Goal: Information Seeking & Learning: Learn about a topic

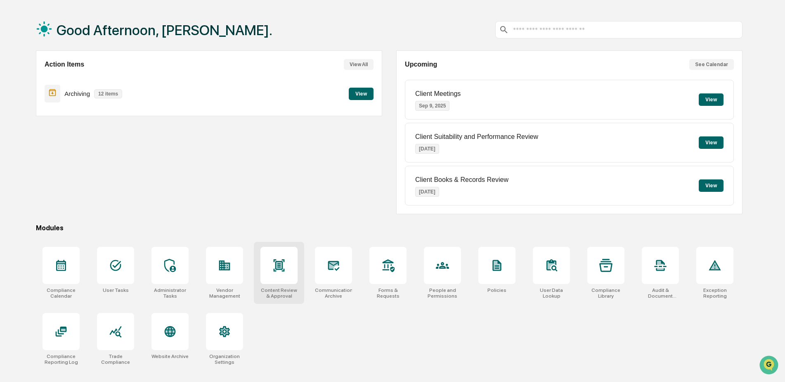
scroll to position [39, 0]
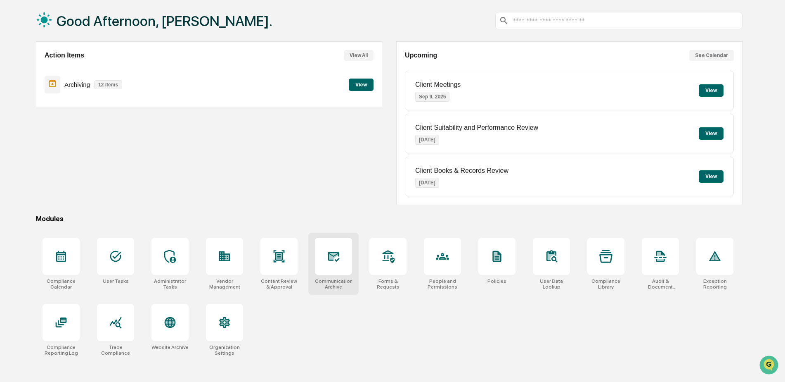
click at [332, 268] on div at bounding box center [333, 255] width 37 height 37
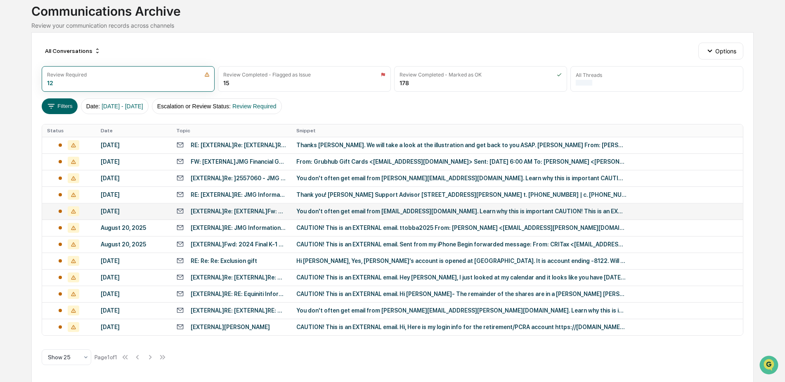
scroll to position [53, 0]
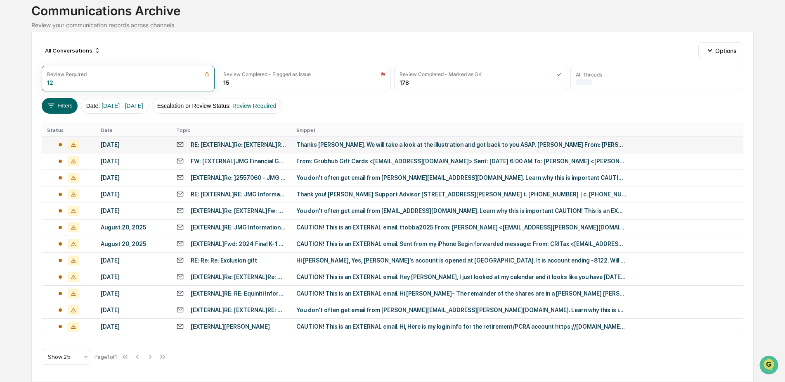
click at [323, 144] on div "Thanks Mike. We will take a look at the illustration and get back to you ASAP. …" at bounding box center [462, 144] width 330 height 7
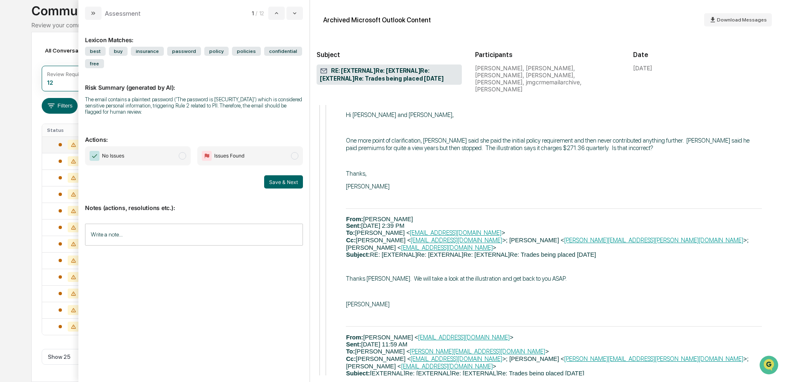
scroll to position [1032, 0]
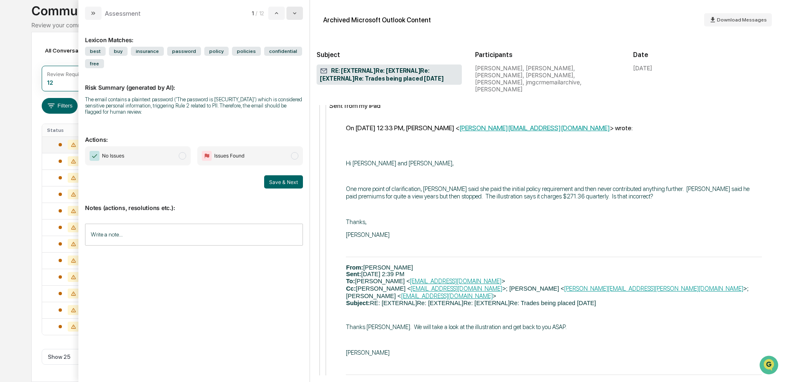
click at [294, 11] on icon "modal" at bounding box center [295, 13] width 7 height 7
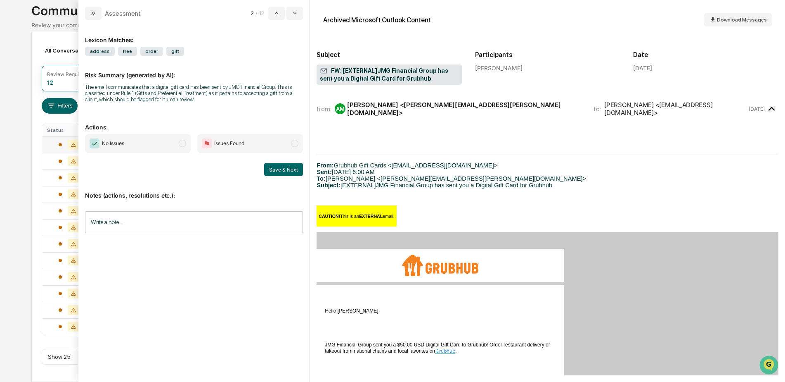
click at [138, 221] on input "Write a note..." at bounding box center [194, 222] width 218 height 22
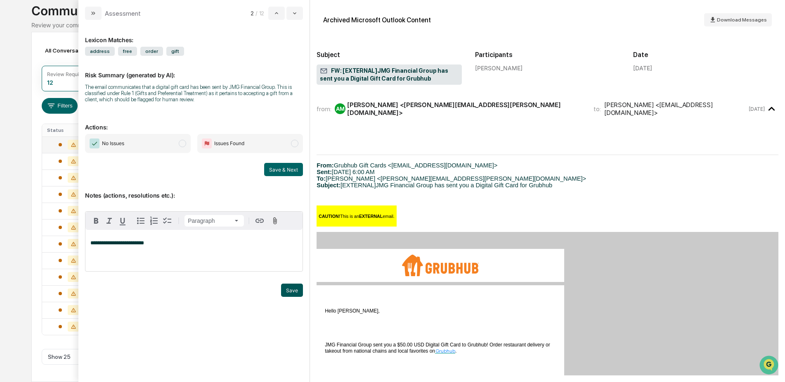
click at [288, 294] on button "Save" at bounding box center [292, 289] width 22 height 13
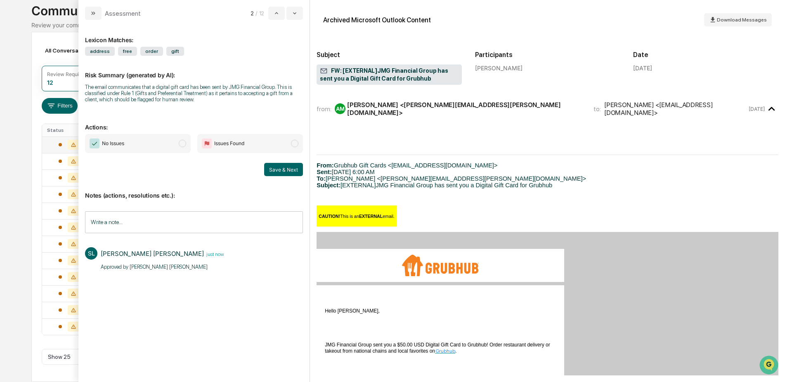
click at [169, 144] on span "No Issues" at bounding box center [138, 143] width 106 height 19
click at [279, 169] on button "Save & Next" at bounding box center [283, 169] width 39 height 13
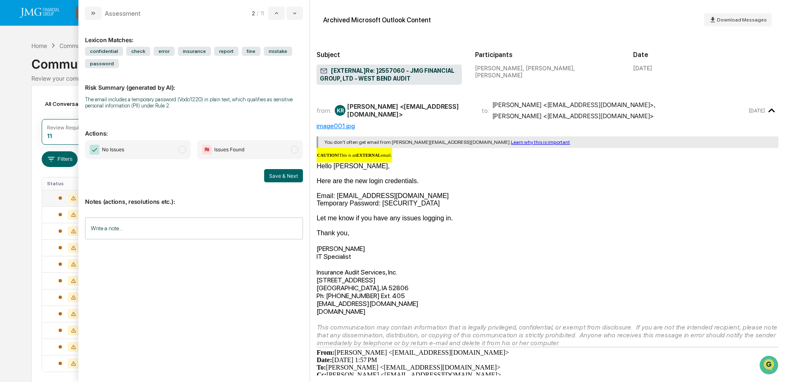
click at [152, 229] on input "Write a note..." at bounding box center [194, 228] width 218 height 22
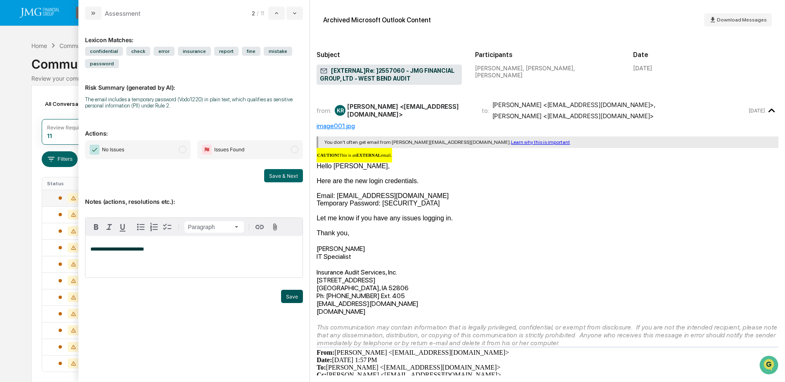
click at [284, 296] on button "Save" at bounding box center [292, 295] width 22 height 13
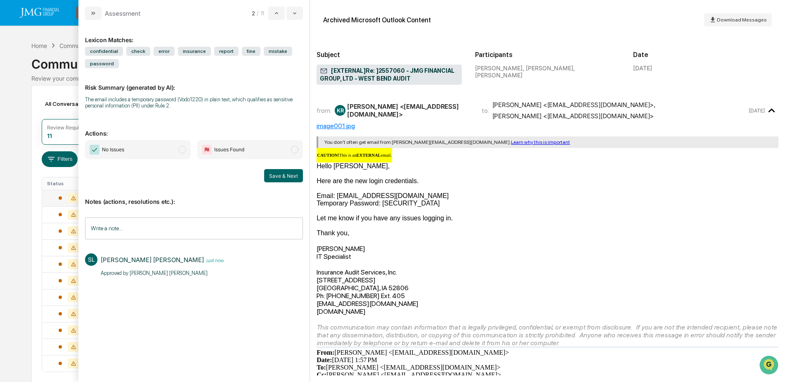
click at [177, 150] on span "No Issues" at bounding box center [138, 149] width 106 height 19
drag, startPoint x: 160, startPoint y: 273, endPoint x: 96, endPoint y: 273, distance: 63.6
click at [96, 273] on div "SL Steven Lennart just now Approved by Steve Lennart​" at bounding box center [194, 264] width 218 height 31
copy p "Approved by Steve Lennart"
click at [190, 284] on div "SL Steven Lennart just now Approved by Steve Lennart​" at bounding box center [194, 264] width 218 height 55
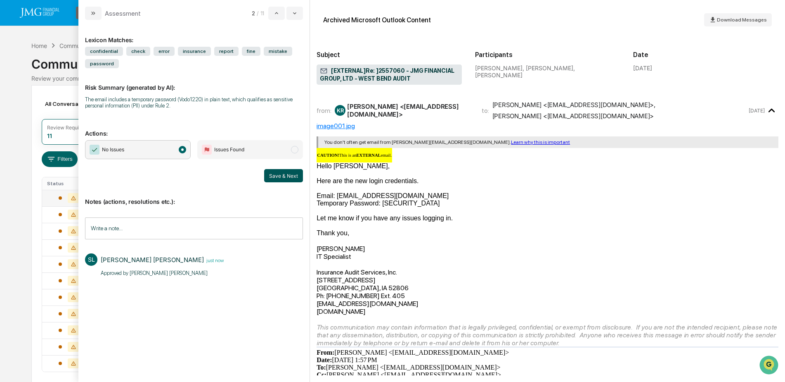
click at [287, 178] on button "Save & Next" at bounding box center [283, 175] width 39 height 13
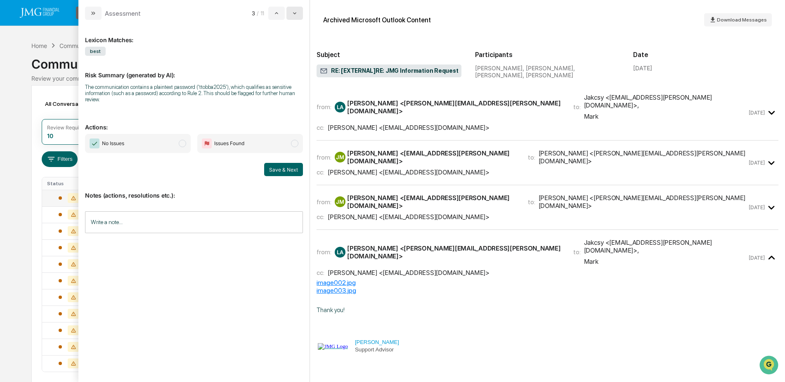
click at [296, 12] on icon "modal" at bounding box center [295, 13] width 7 height 7
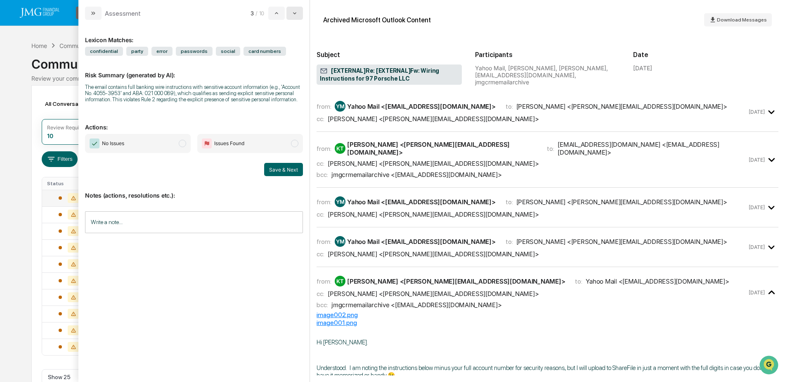
click at [296, 12] on icon "modal" at bounding box center [295, 13] width 7 height 7
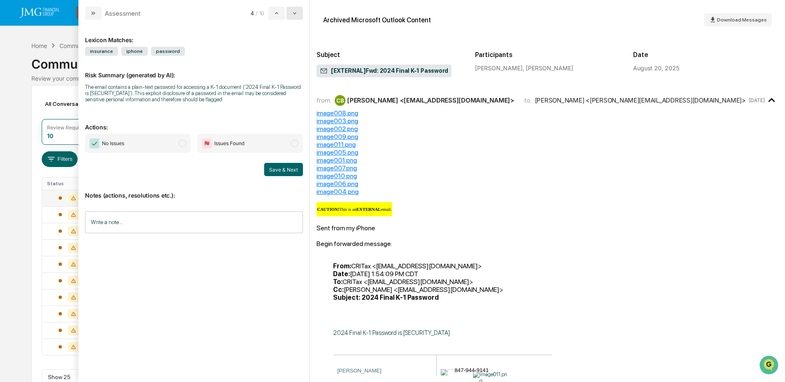
click at [296, 12] on icon "modal" at bounding box center [295, 13] width 7 height 7
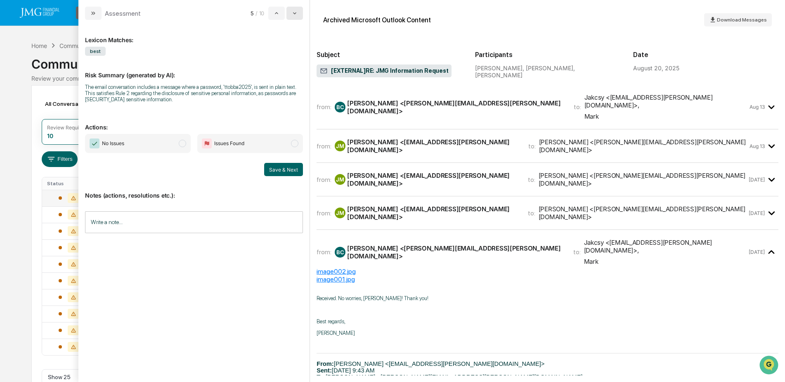
click at [296, 12] on icon "modal" at bounding box center [295, 13] width 7 height 7
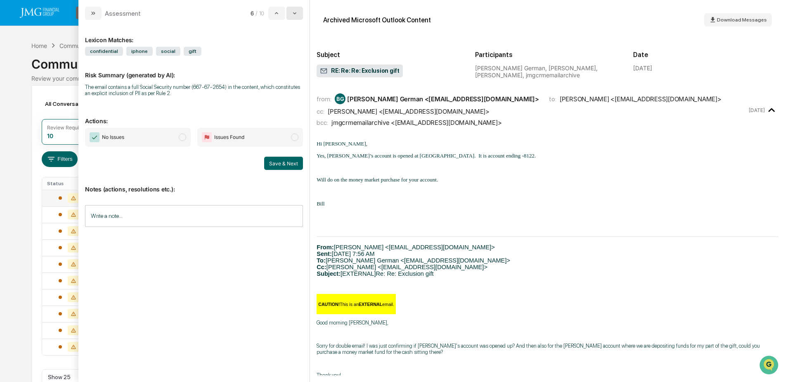
click at [296, 12] on icon "modal" at bounding box center [295, 13] width 7 height 7
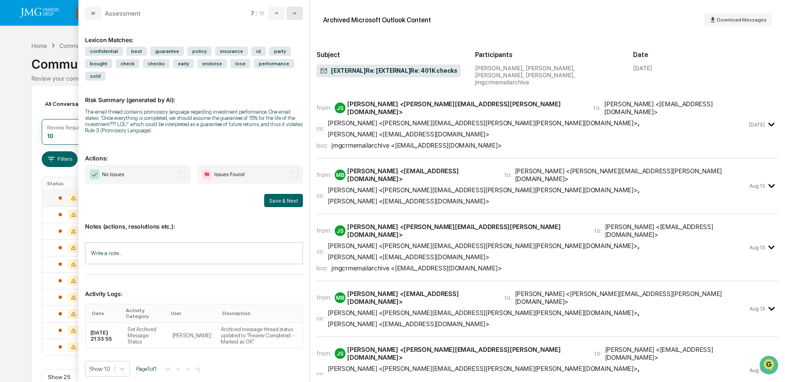
click at [296, 12] on icon "modal" at bounding box center [295, 13] width 7 height 7
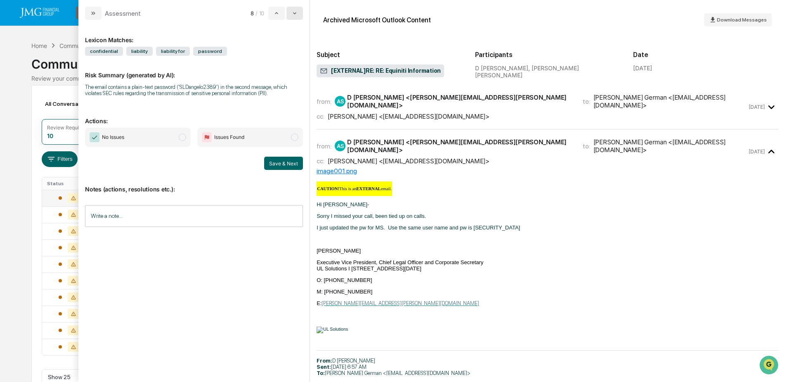
click at [296, 12] on icon "modal" at bounding box center [295, 13] width 7 height 7
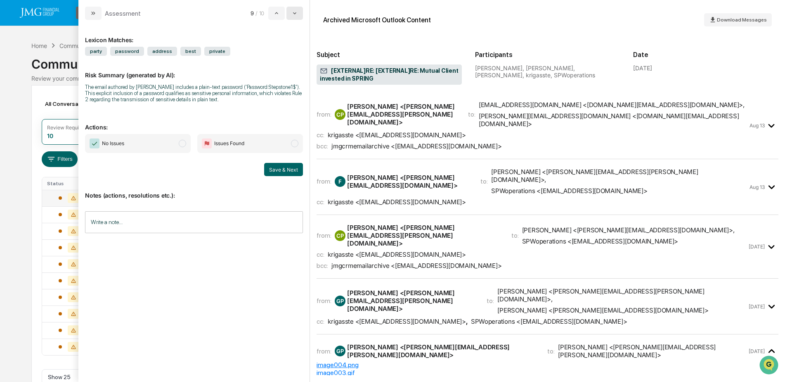
click at [294, 16] on icon "modal" at bounding box center [295, 13] width 7 height 7
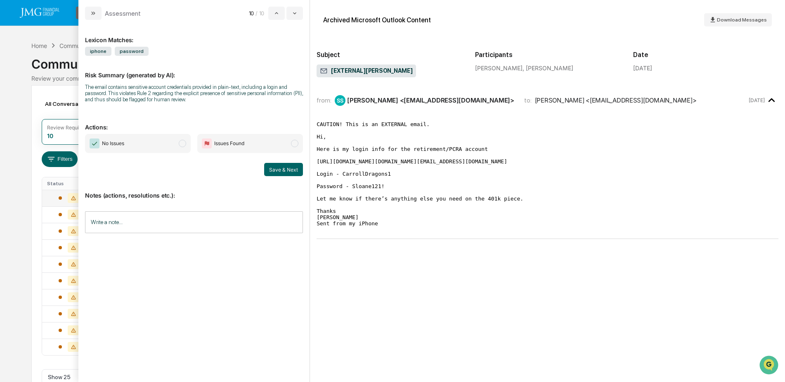
click at [21, 86] on div "Calendar Manage Tasks Reviews Approval Management Company People, Data, Setting…" at bounding box center [392, 201] width 785 height 402
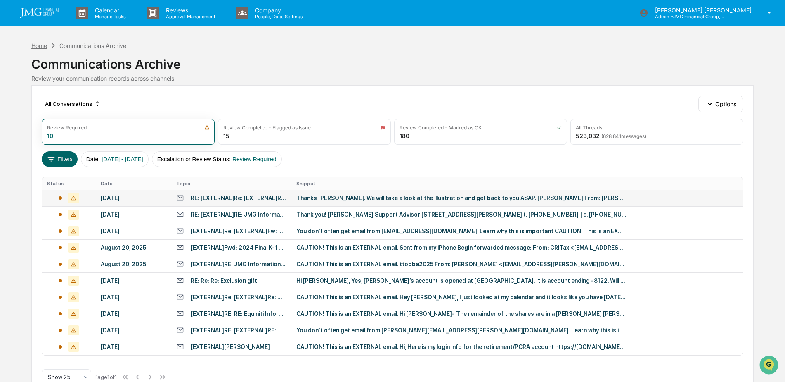
click at [40, 46] on div "Home" at bounding box center [39, 45] width 16 height 7
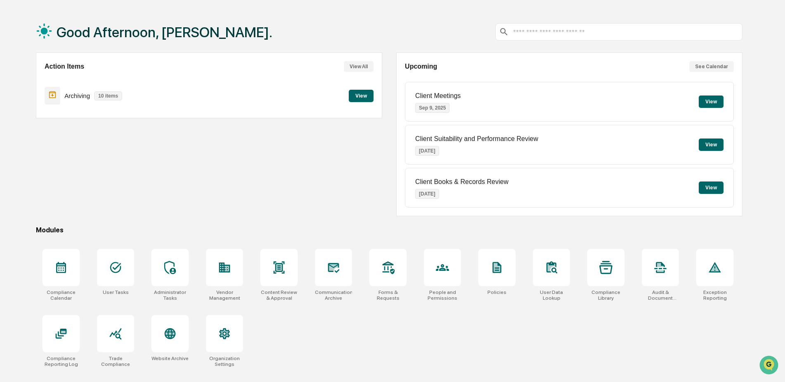
scroll to position [39, 0]
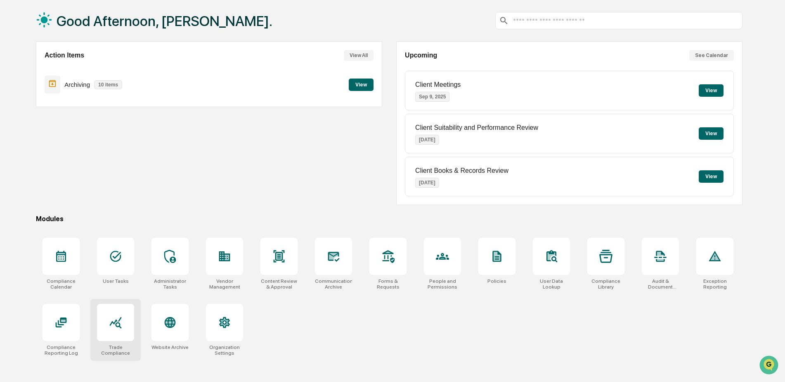
click at [119, 329] on div at bounding box center [115, 322] width 37 height 37
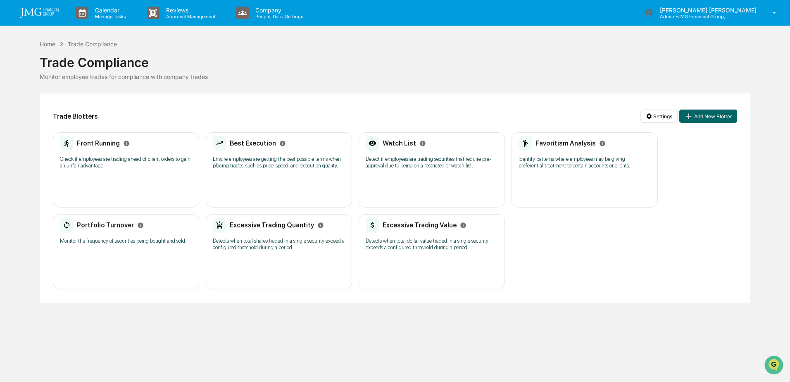
click at [539, 165] on p "Identify patterns where employees may be giving preferential treatment to certa…" at bounding box center [584, 162] width 132 height 13
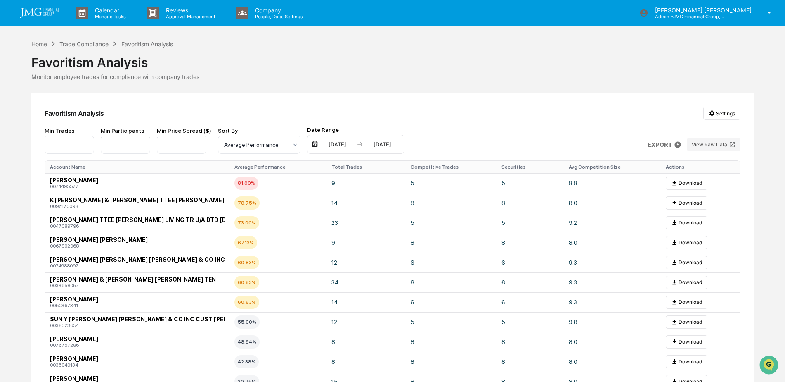
click at [86, 45] on div "Trade Compliance" at bounding box center [83, 43] width 49 height 7
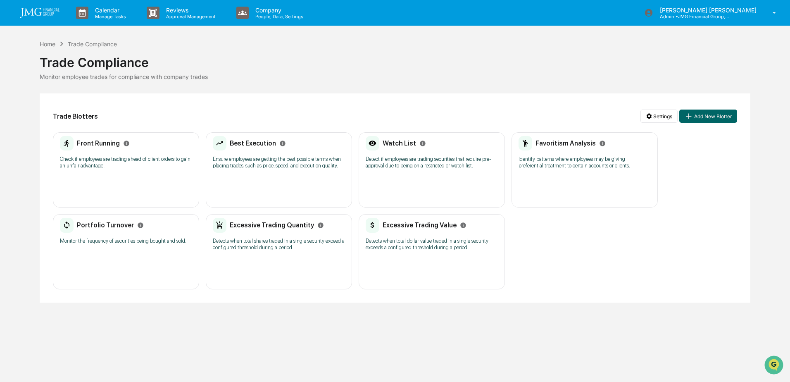
click at [301, 161] on p "Ensure employees are getting the best possible terms when placing trades, such …" at bounding box center [279, 162] width 132 height 13
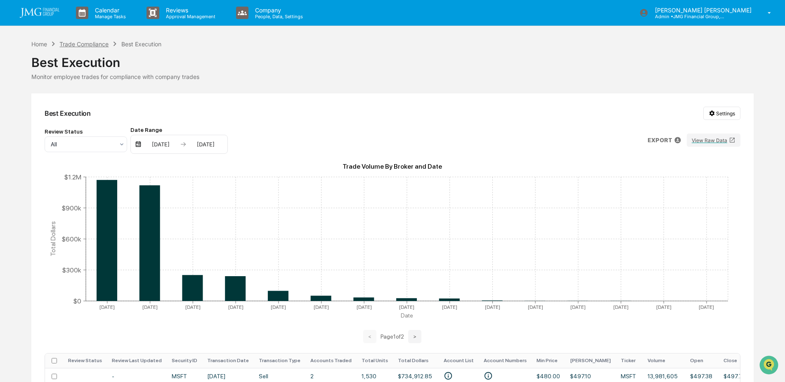
click at [90, 45] on div "Trade Compliance" at bounding box center [83, 43] width 49 height 7
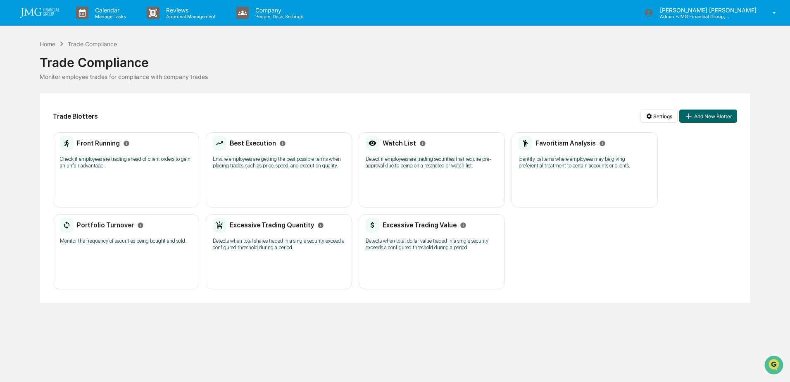
click at [102, 157] on p "Check if employees are trading ahead of client orders to gain an unfair advanta…" at bounding box center [126, 162] width 132 height 13
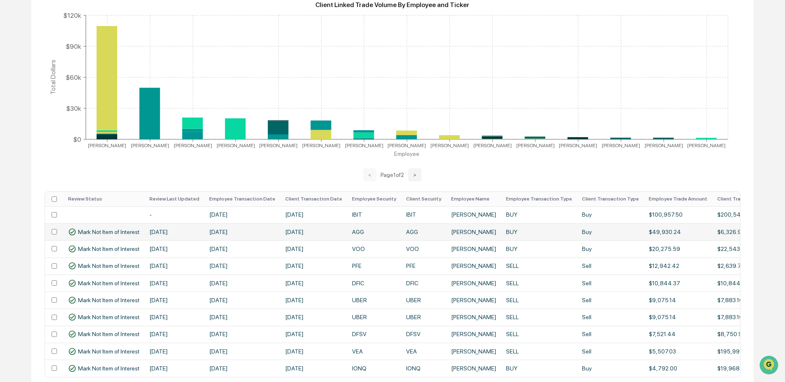
scroll to position [165, 0]
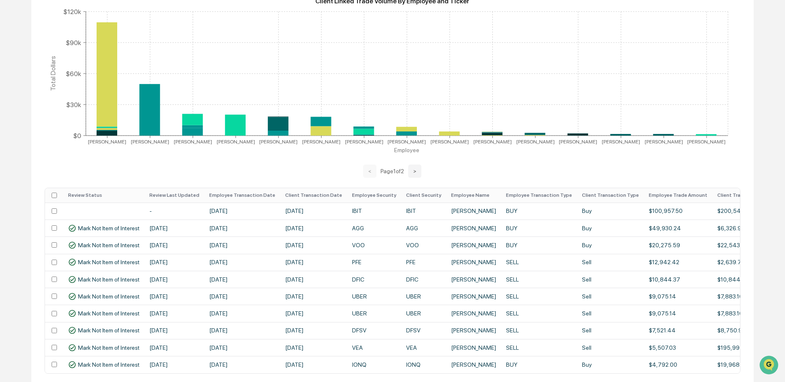
click at [239, 197] on th "Employee Transaction Date" at bounding box center [242, 195] width 76 height 14
click at [243, 195] on th "Employee Transaction Date" at bounding box center [242, 195] width 76 height 14
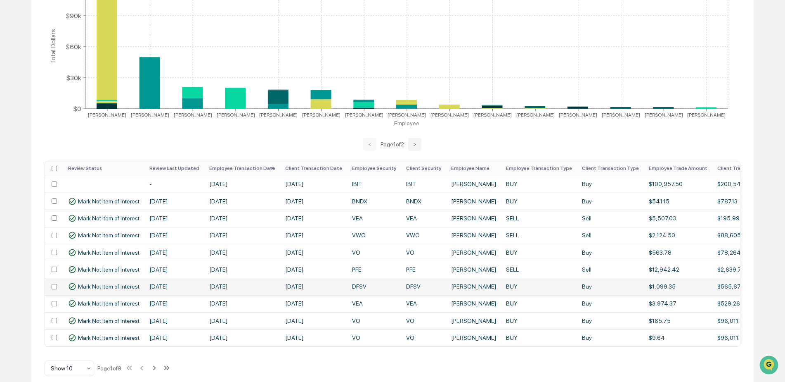
scroll to position [203, 0]
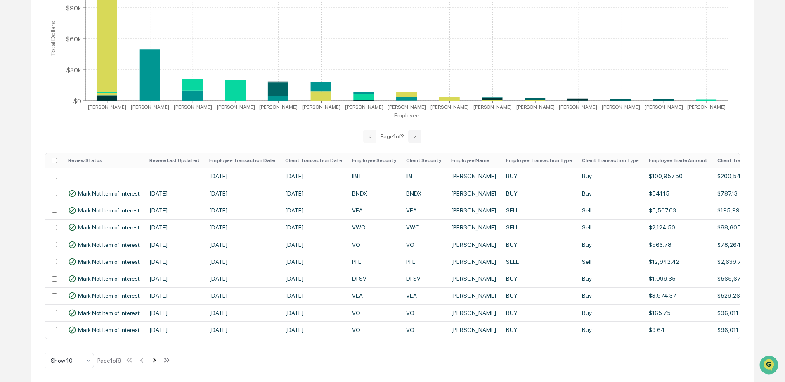
click at [158, 361] on icon at bounding box center [154, 359] width 9 height 9
click at [157, 361] on icon at bounding box center [155, 360] width 3 height 5
click at [140, 360] on icon at bounding box center [142, 359] width 9 height 9
click at [140, 360] on div "Show 10 Page 2 of 9" at bounding box center [109, 360] width 128 height 17
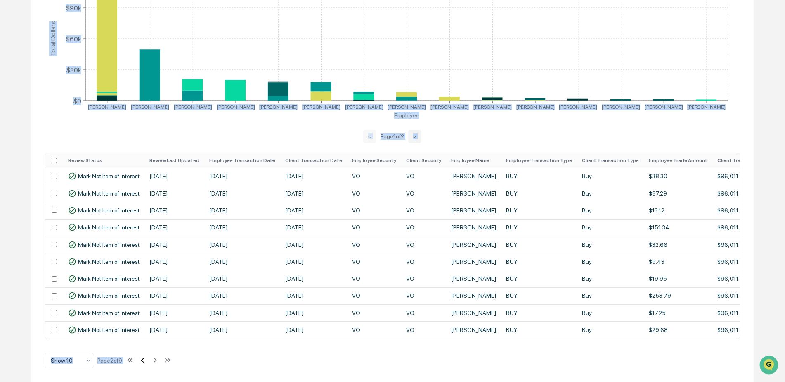
click at [143, 359] on icon at bounding box center [142, 359] width 9 height 9
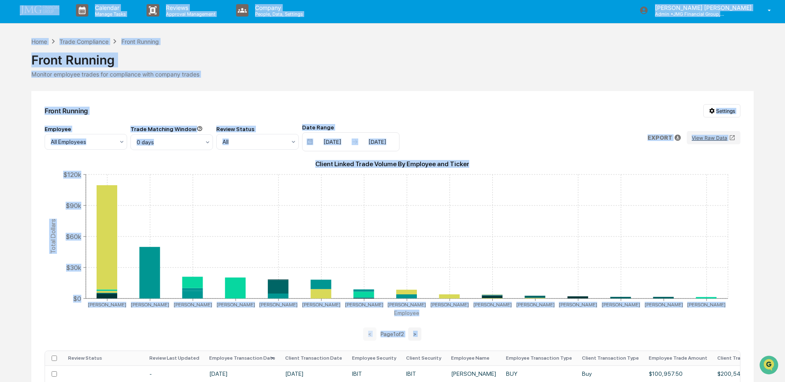
scroll to position [0, 0]
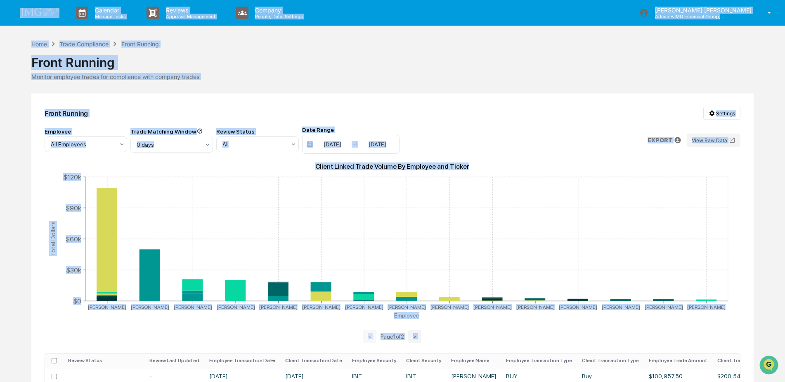
click at [90, 46] on div "Trade Compliance" at bounding box center [83, 43] width 49 height 7
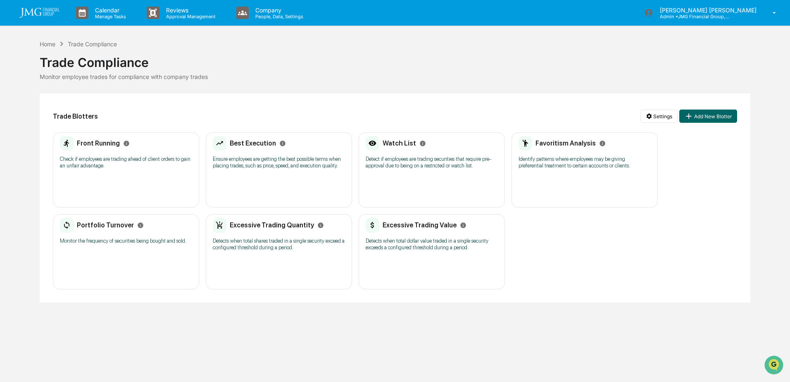
click at [405, 154] on div "Watch List Detect if employees are trading securities that require pre-approval…" at bounding box center [431, 155] width 132 height 38
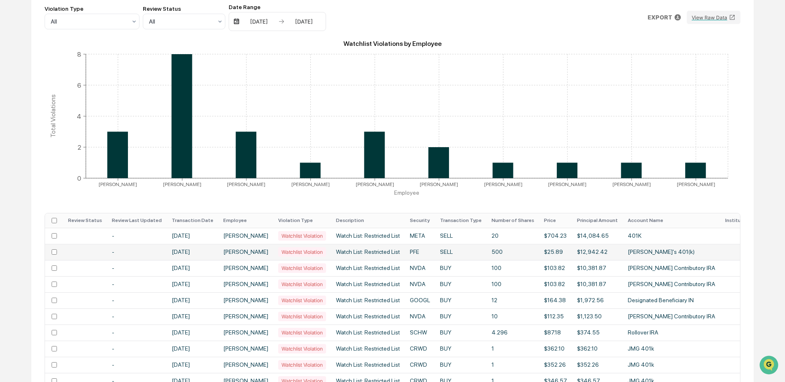
scroll to position [124, 0]
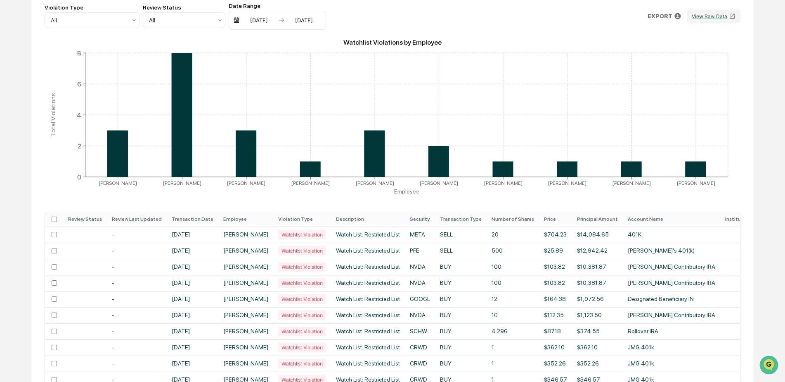
click at [202, 221] on th "Transaction Date" at bounding box center [193, 219] width 52 height 14
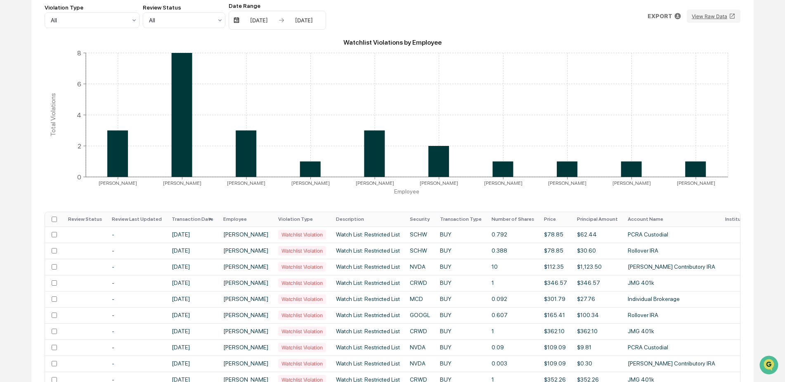
click at [202, 221] on th "Transaction Date" at bounding box center [193, 219] width 52 height 14
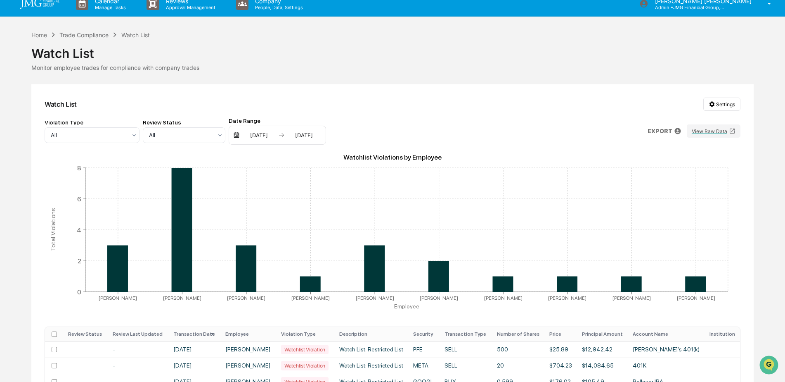
scroll to position [0, 0]
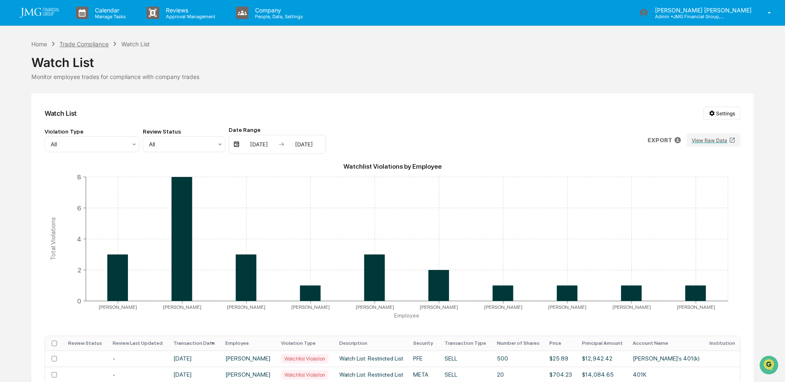
click at [88, 45] on div "Trade Compliance" at bounding box center [83, 43] width 49 height 7
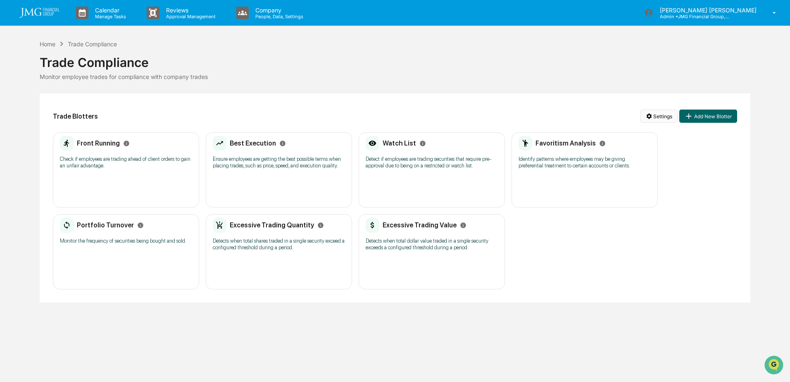
click at [656, 116] on html "Calendar Manage Tasks Reviews Approval Management Company People, Data, Setting…" at bounding box center [395, 191] width 790 height 382
click at [652, 278] on html "Calendar Manage Tasks Reviews Approval Management Company People, Data, Setting…" at bounding box center [395, 191] width 790 height 382
click at [50, 18] on link at bounding box center [45, 13] width 50 height 26
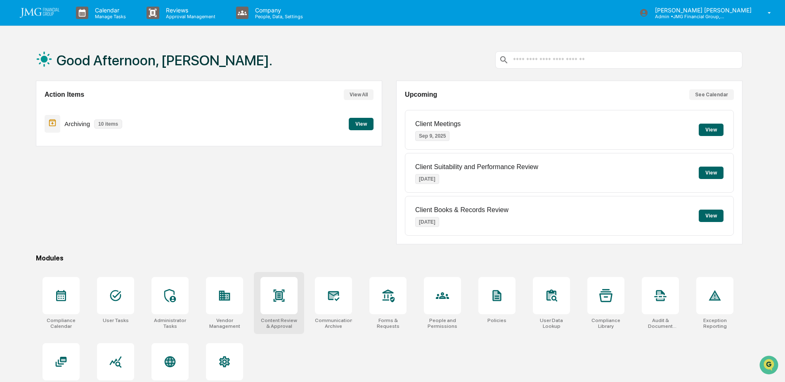
click at [277, 304] on div at bounding box center [279, 295] width 37 height 37
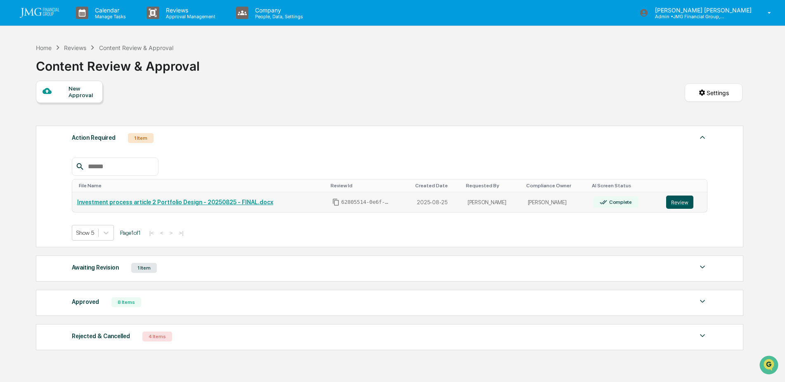
click at [683, 203] on button "Review" at bounding box center [680, 201] width 27 height 13
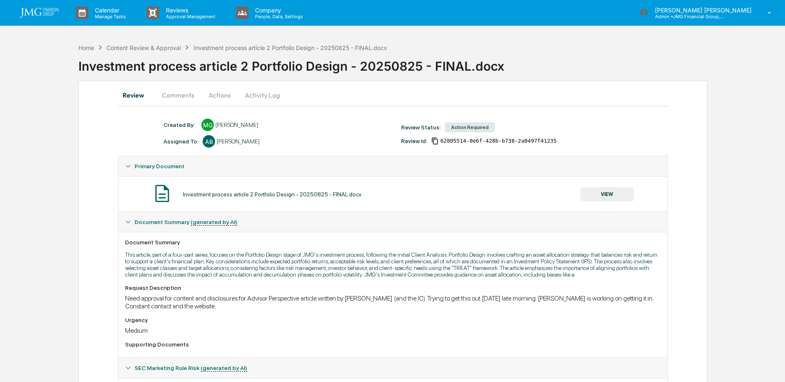
click at [187, 97] on button "Comments" at bounding box center [178, 95] width 46 height 20
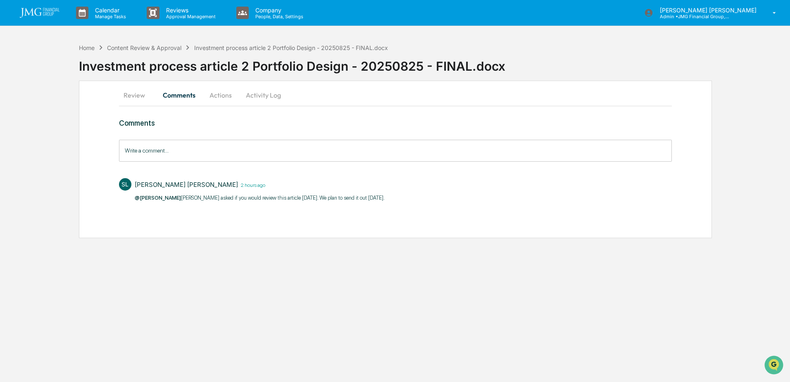
click at [228, 99] on button "Actions" at bounding box center [220, 95] width 37 height 20
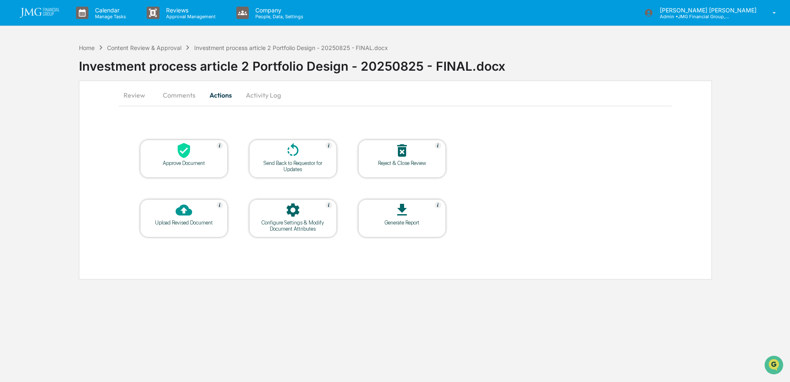
click at [121, 93] on button "Review" at bounding box center [137, 95] width 37 height 20
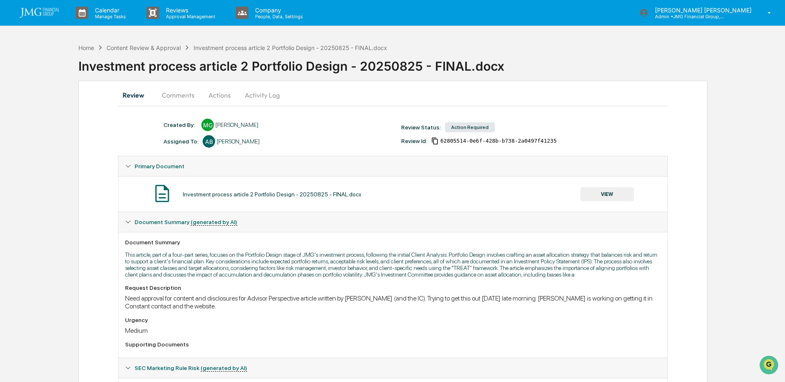
click at [60, 8] on link at bounding box center [45, 13] width 50 height 26
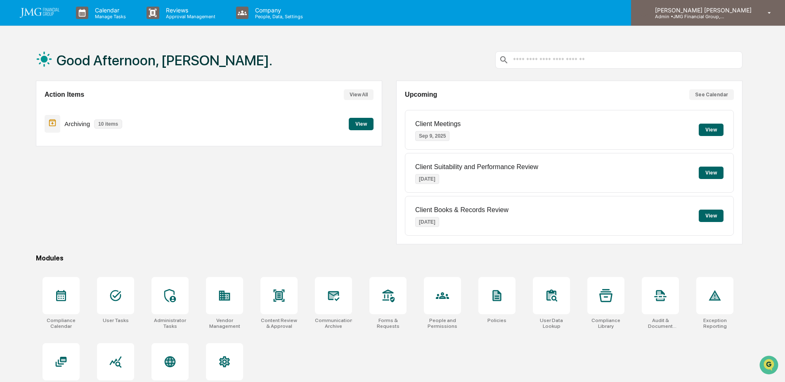
click at [726, 16] on p "Admin • JMG Financial Group, Ltd." at bounding box center [687, 17] width 77 height 6
